Goal: Task Accomplishment & Management: Use online tool/utility

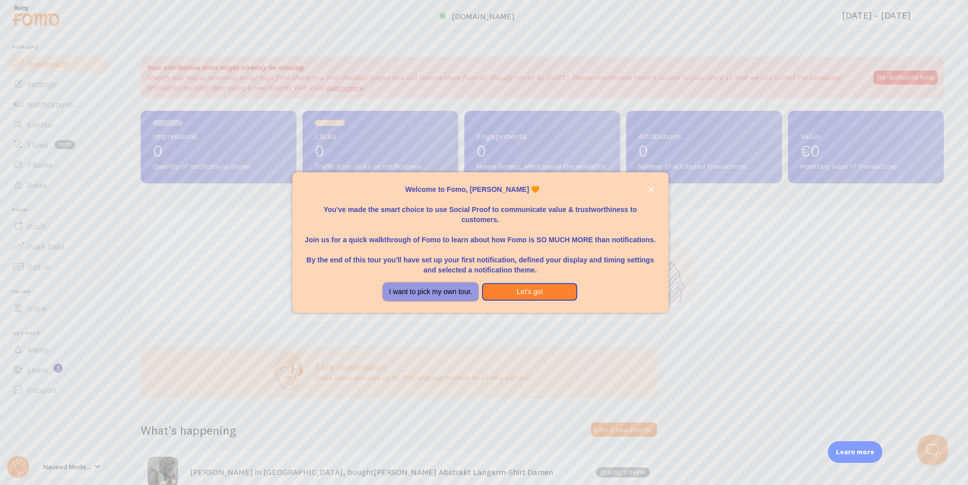
click at [450, 295] on button "I want to pick my own tour." at bounding box center [430, 292] width 95 height 18
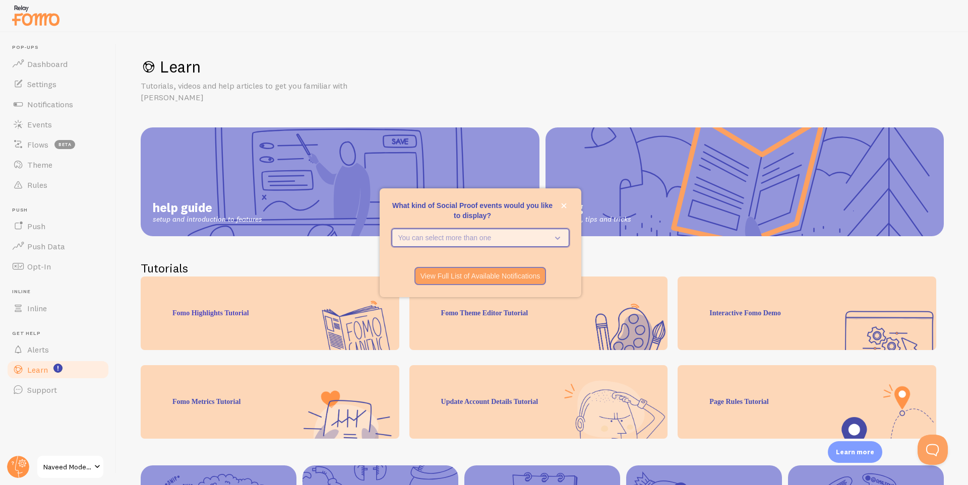
click at [503, 231] on button "You can select more than one" at bounding box center [480, 238] width 177 height 18
click at [483, 233] on p "You can select more than one" at bounding box center [473, 238] width 150 height 10
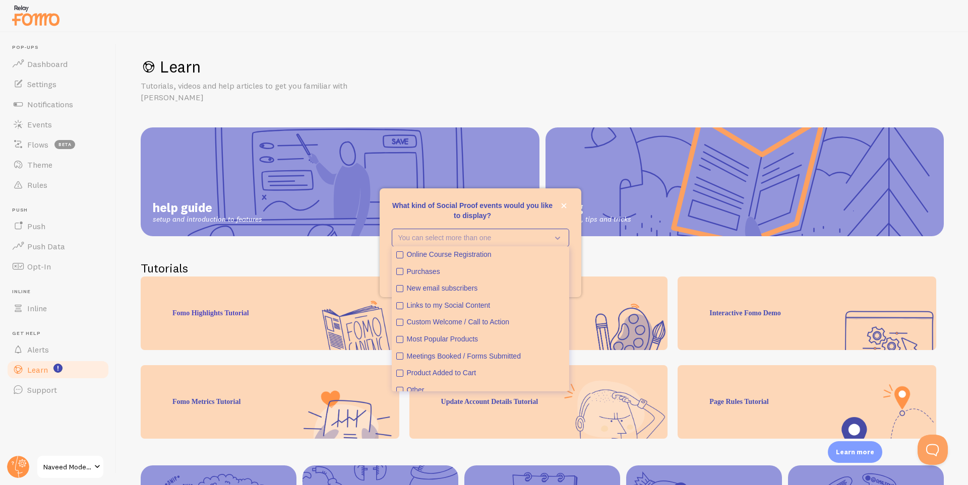
scroll to position [26, 0]
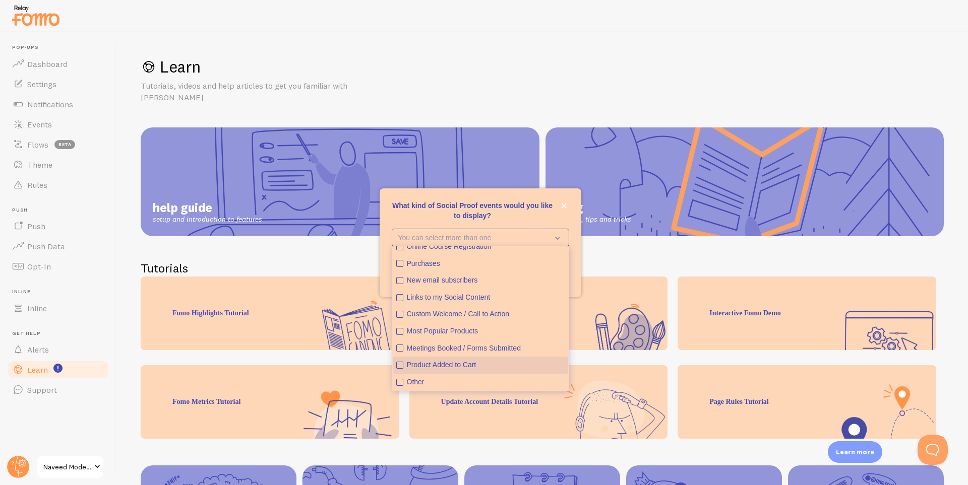
click at [397, 368] on icon "Product Added to Cart" at bounding box center [400, 365] width 6 height 6
click at [401, 331] on icon "Most Popular Products" at bounding box center [400, 332] width 4 height 4
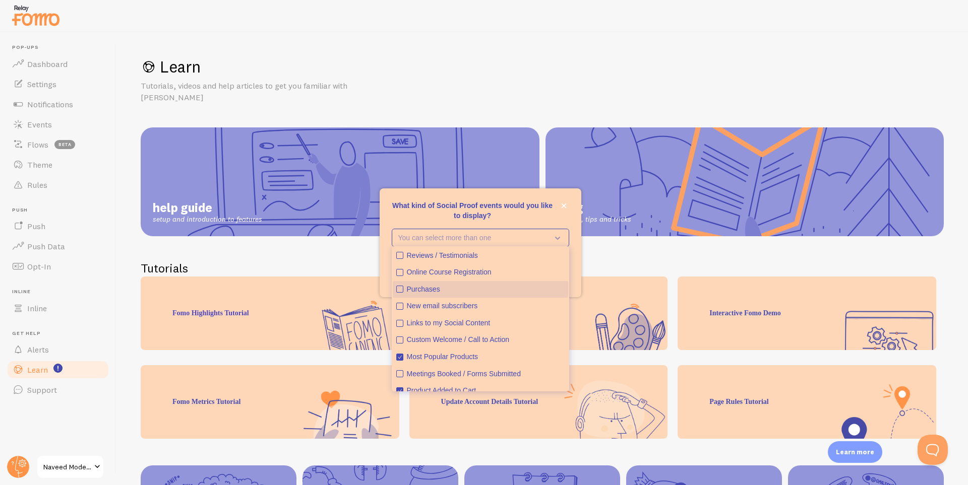
click at [401, 291] on icon "Purchases" at bounding box center [400, 289] width 6 height 6
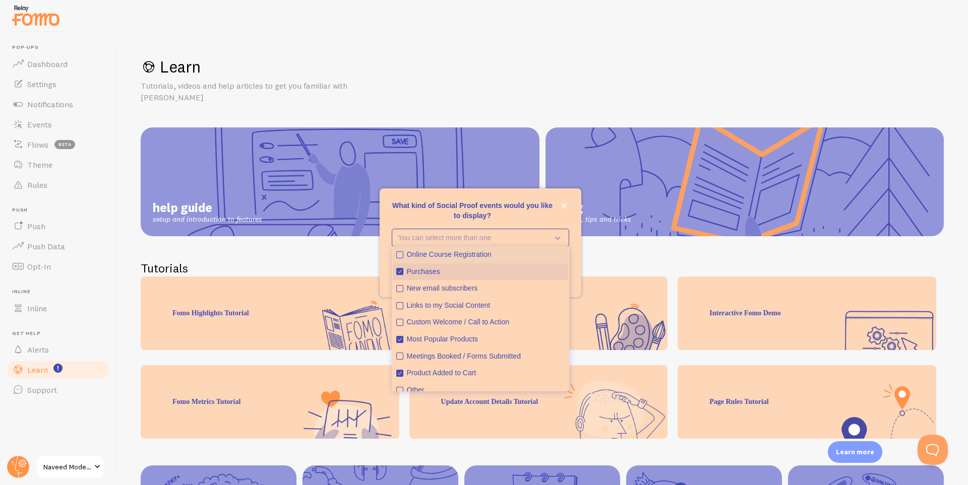
scroll to position [26, 0]
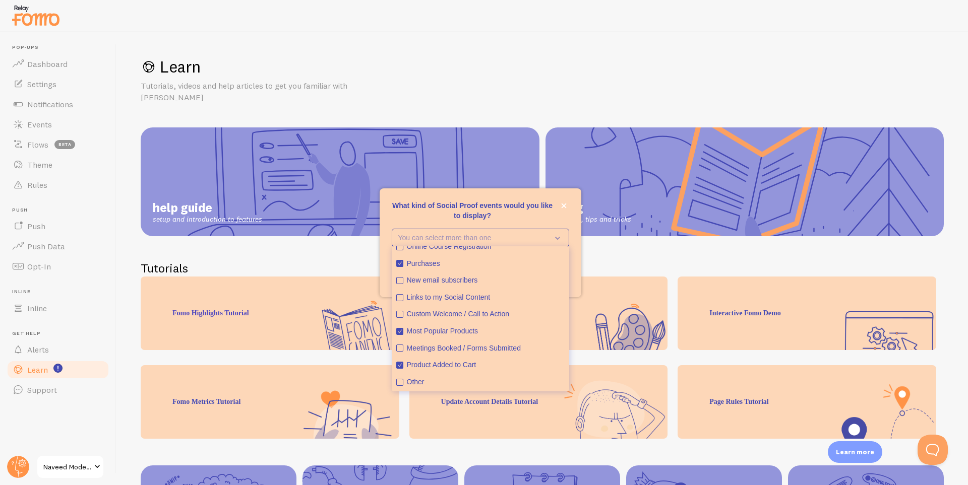
click at [544, 216] on p "What kind of Social Proof events would you like to display?" at bounding box center [480, 211] width 177 height 20
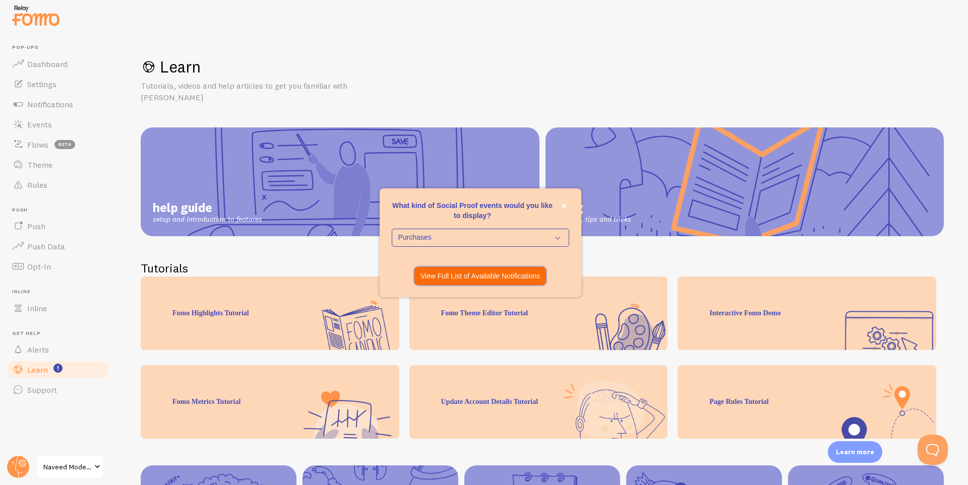
click at [508, 277] on p "View Full List of Available Notifications" at bounding box center [480, 276] width 120 height 10
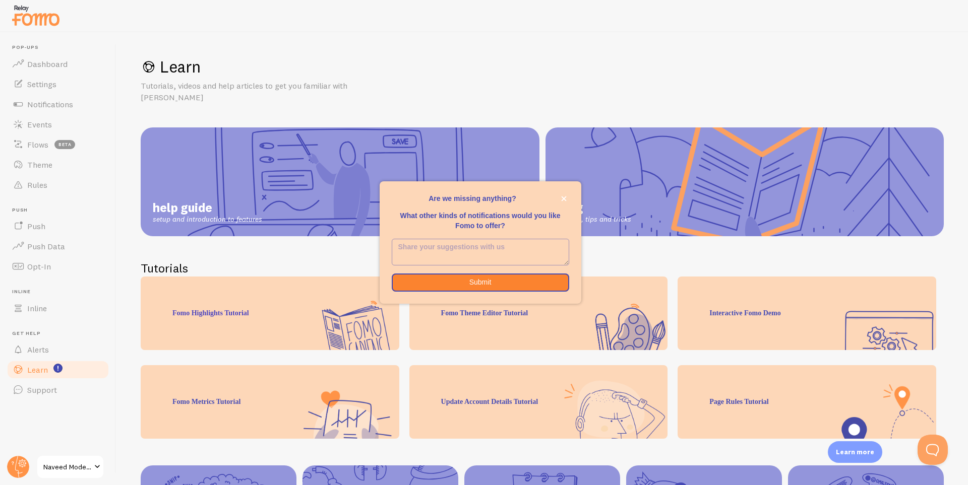
click at [508, 253] on textarea "<p>Are we missing anything? </p><p></p><p>What other kinds of notifications wou…" at bounding box center [480, 252] width 176 height 26
click at [509, 279] on button "Submit" at bounding box center [480, 283] width 177 height 18
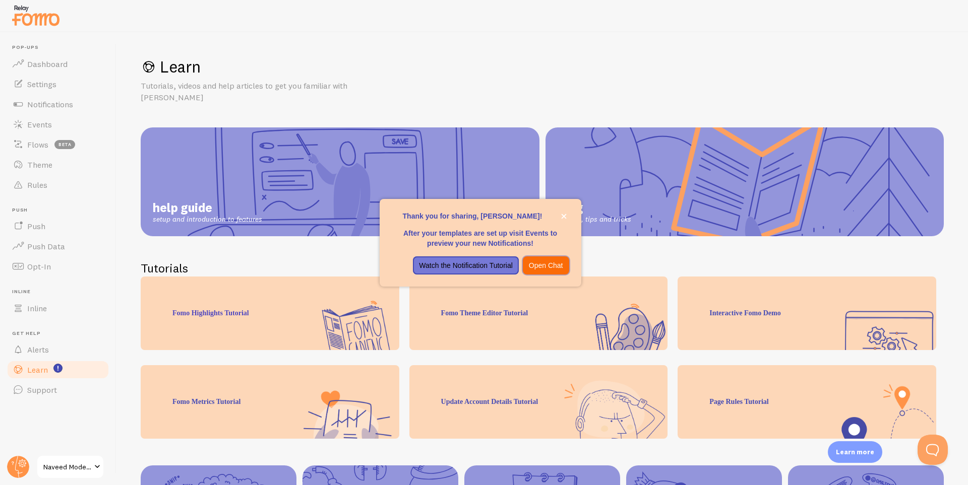
click at [530, 269] on p "Open Chat" at bounding box center [546, 266] width 34 height 10
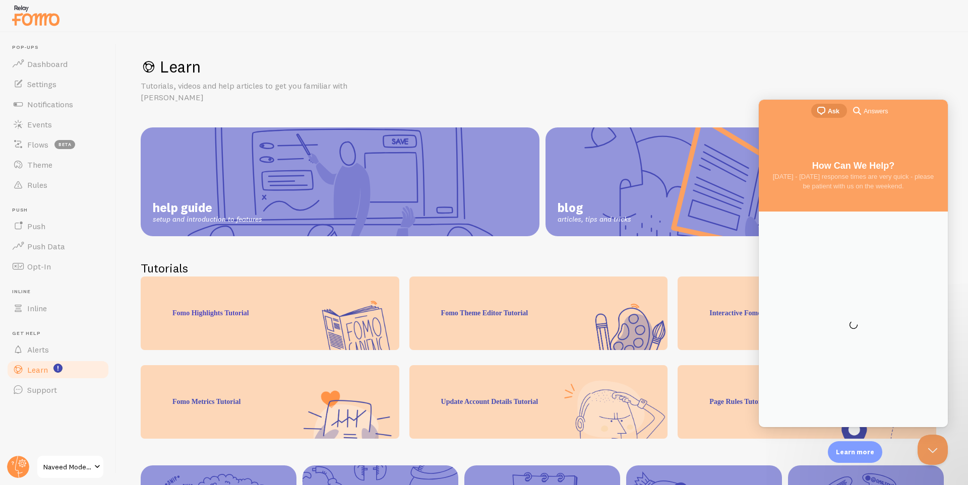
scroll to position [0, 0]
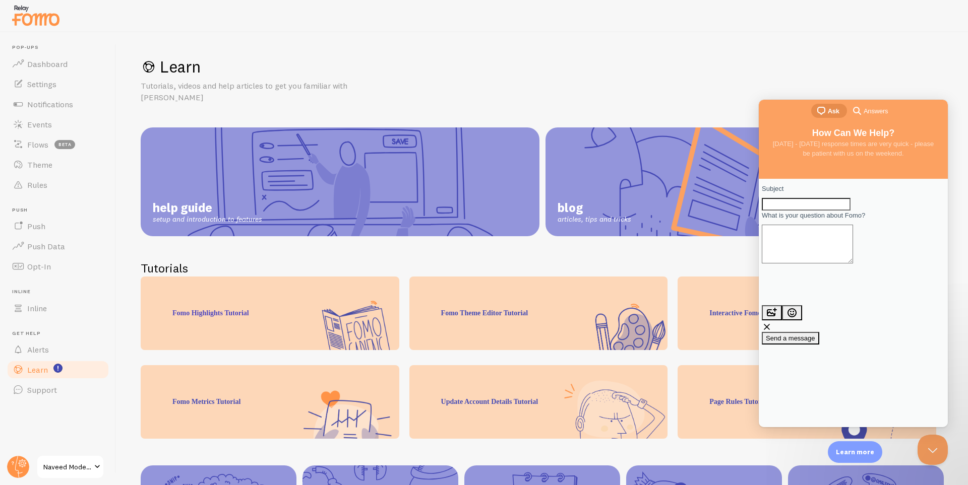
click at [902, 70] on h1 "Learn" at bounding box center [542, 66] width 803 height 21
click at [939, 442] on button "Close Beacon popover" at bounding box center [930, 448] width 30 height 30
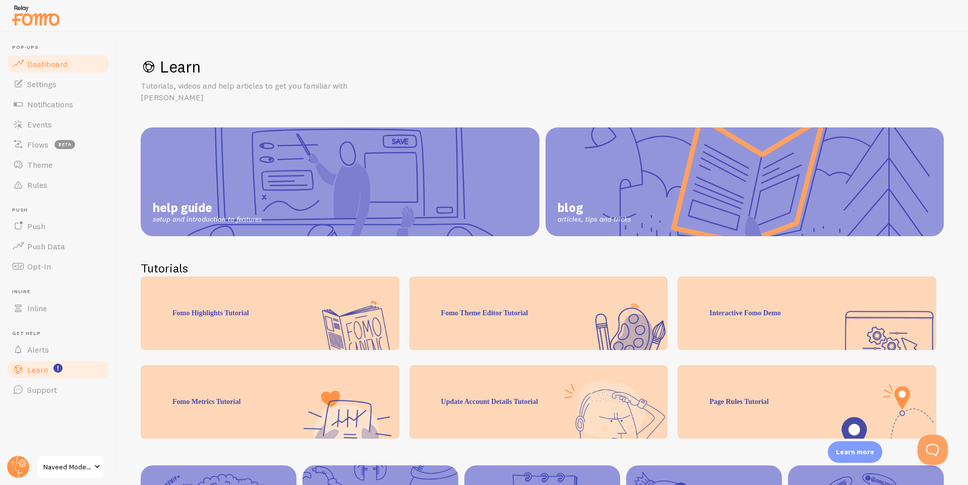
click at [49, 68] on span "Dashboard" at bounding box center [47, 64] width 40 height 10
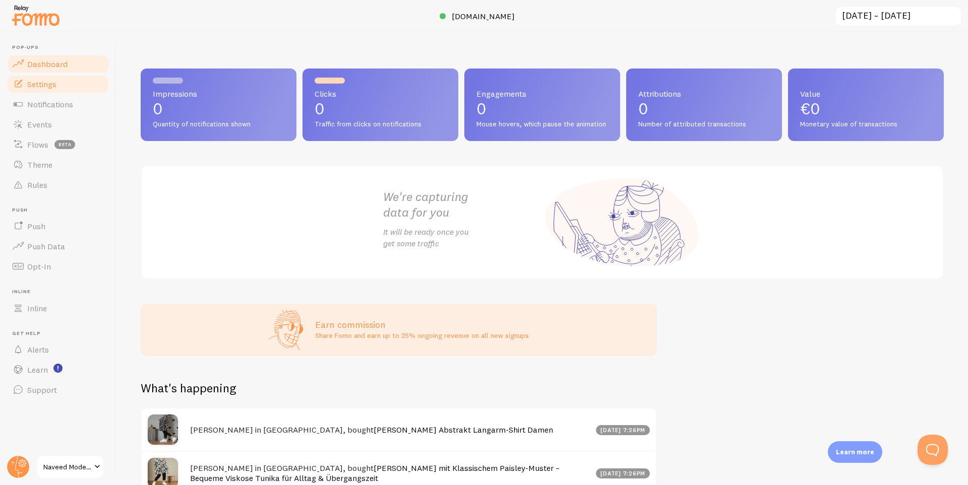
click at [62, 80] on link "Settings" at bounding box center [58, 84] width 104 height 20
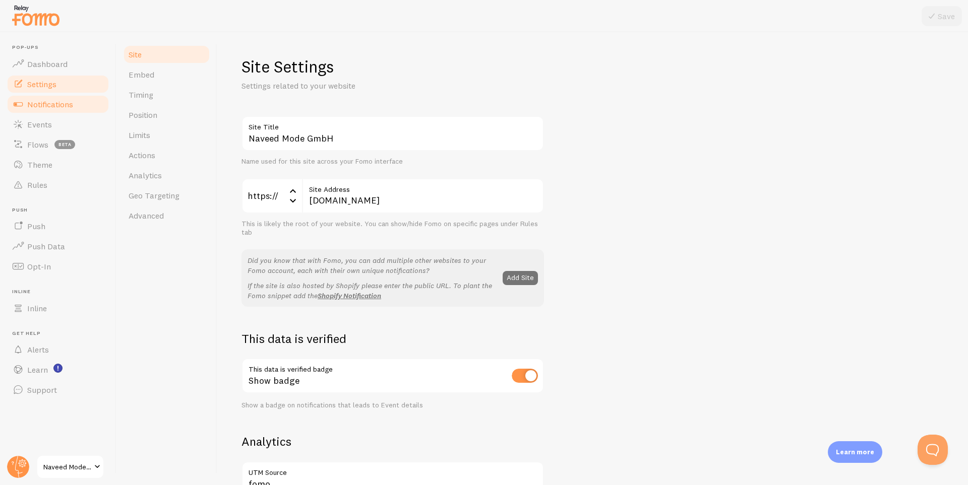
click at [81, 103] on link "Notifications" at bounding box center [58, 104] width 104 height 20
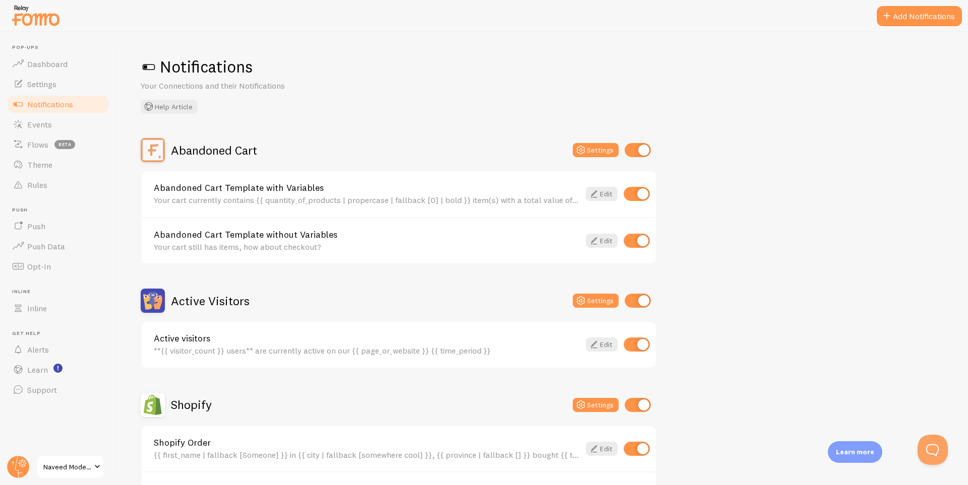
click at [634, 191] on input "checkbox" at bounding box center [636, 194] width 26 height 14
checkbox input "false"
click at [642, 244] on input "checkbox" at bounding box center [636, 241] width 26 height 14
checkbox input "false"
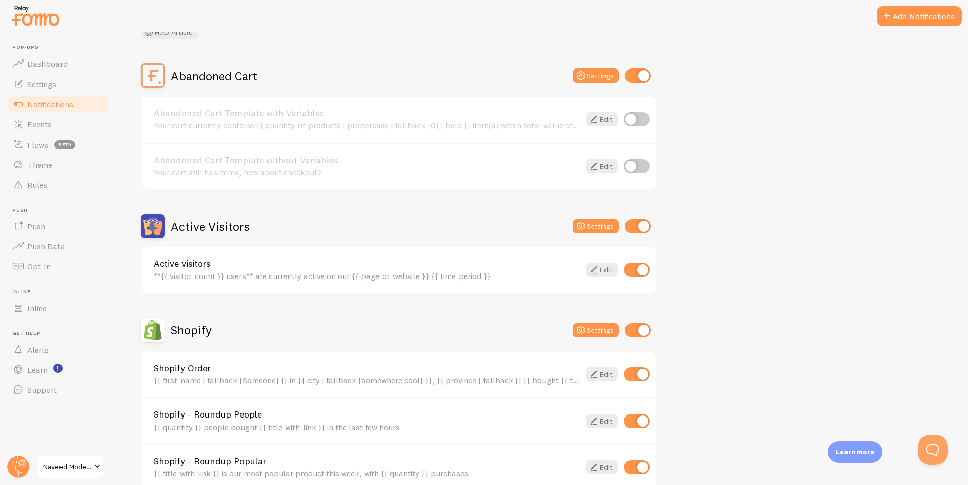
scroll to position [24, 0]
